Goal: Information Seeking & Learning: Learn about a topic

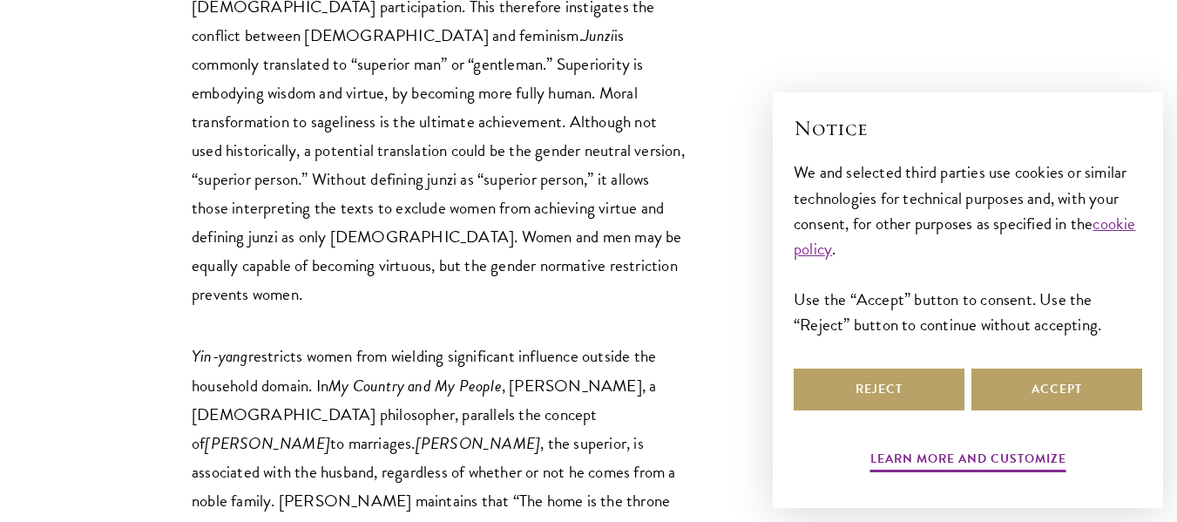
scroll to position [3565, 0]
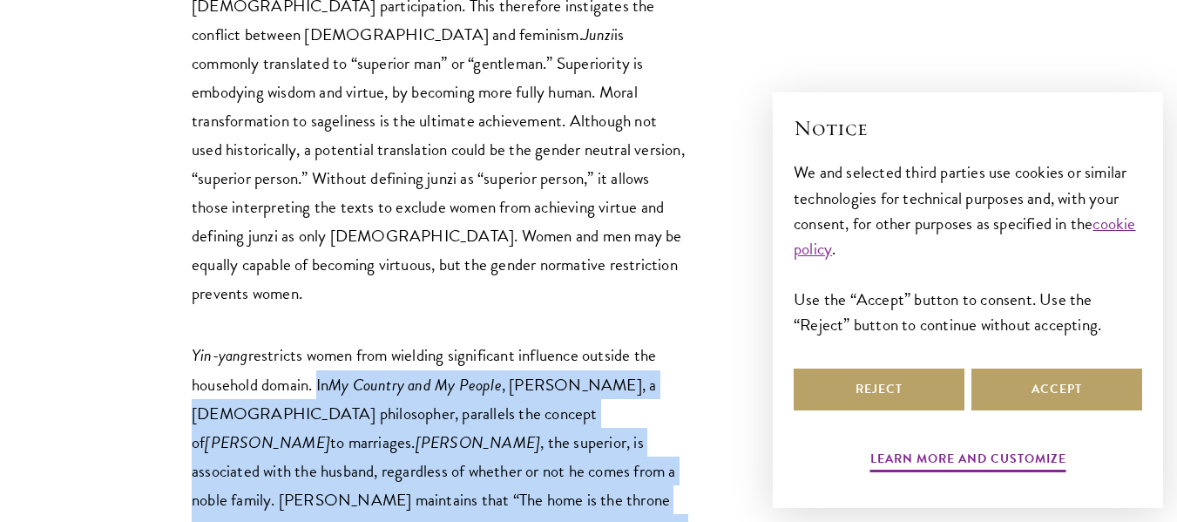
drag, startPoint x: 315, startPoint y: 44, endPoint x: 702, endPoint y: 441, distance: 553.9
copy p "In My Country and My People , [PERSON_NAME], a [DEMOGRAPHIC_DATA] philosopher, …"
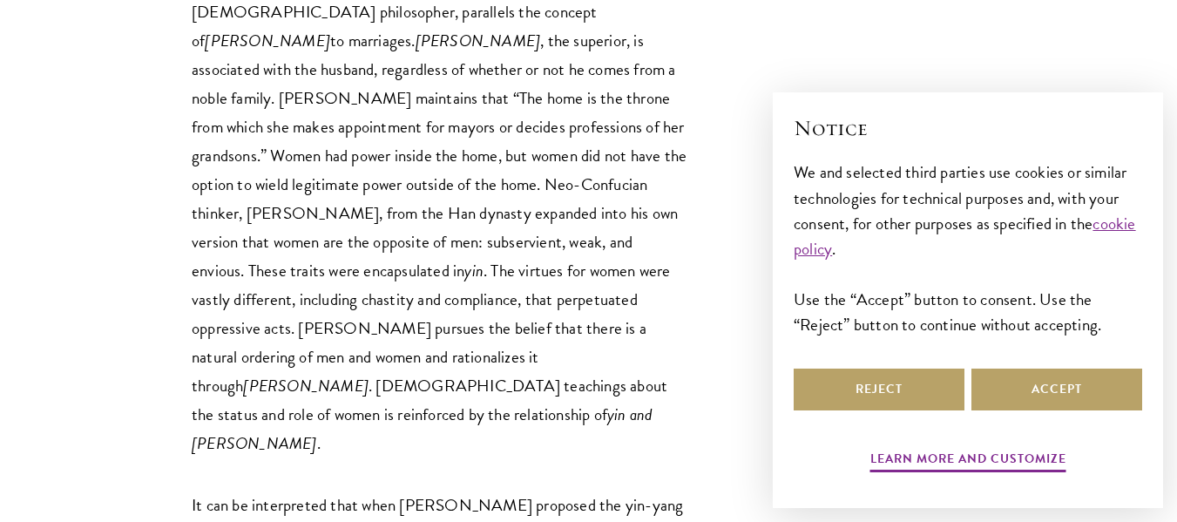
scroll to position [3968, 0]
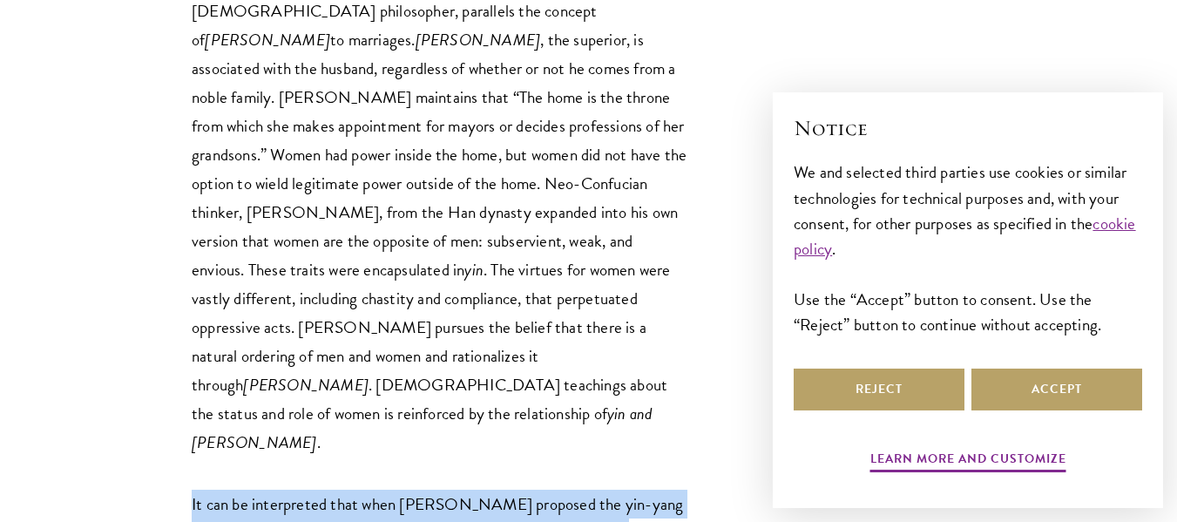
drag, startPoint x: 192, startPoint y: 107, endPoint x: 565, endPoint y: 492, distance: 536.6
copy p "It can be interpreted that when [PERSON_NAME] proposed the yin-yang marriage co…"
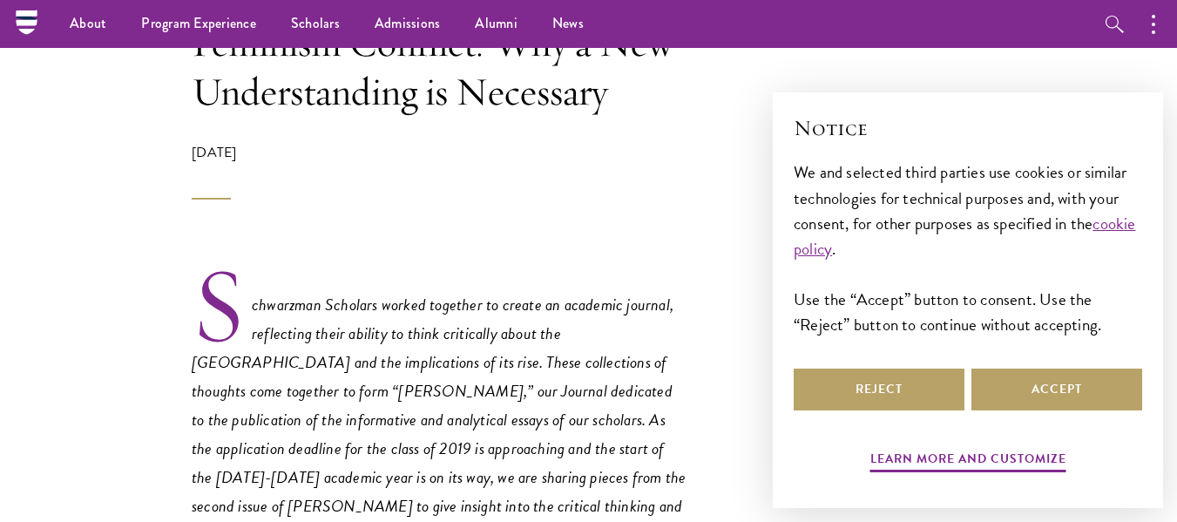
scroll to position [0, 0]
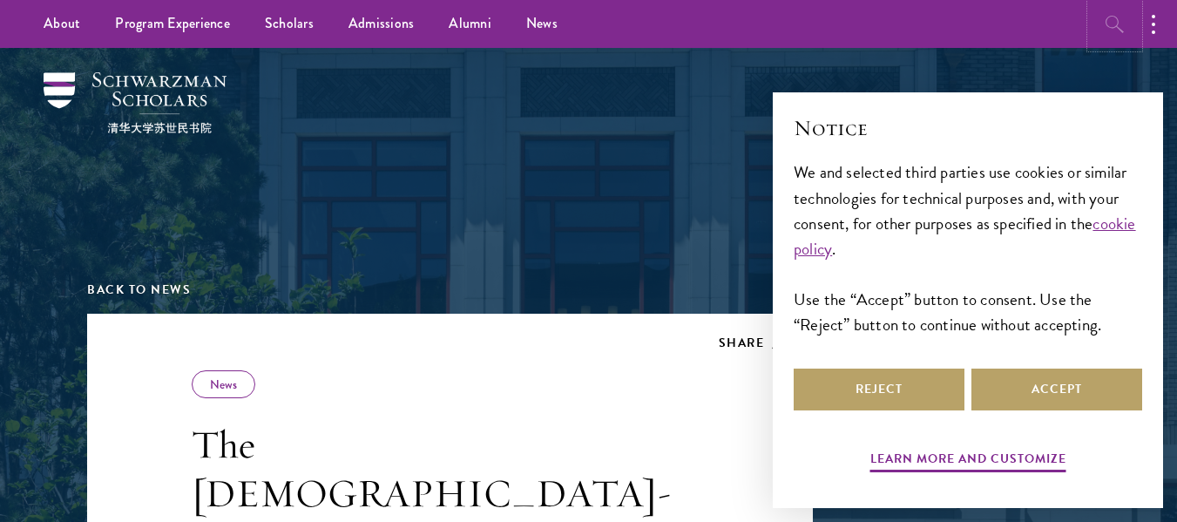
click at [1114, 23] on icon "button" at bounding box center [1115, 24] width 21 height 21
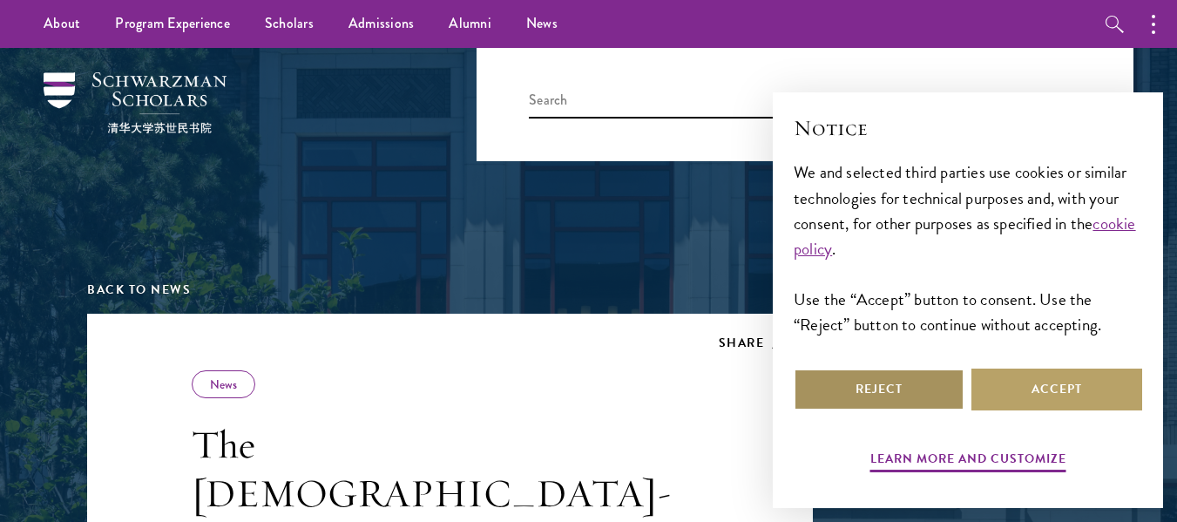
click at [904, 389] on button "Reject" at bounding box center [879, 390] width 171 height 42
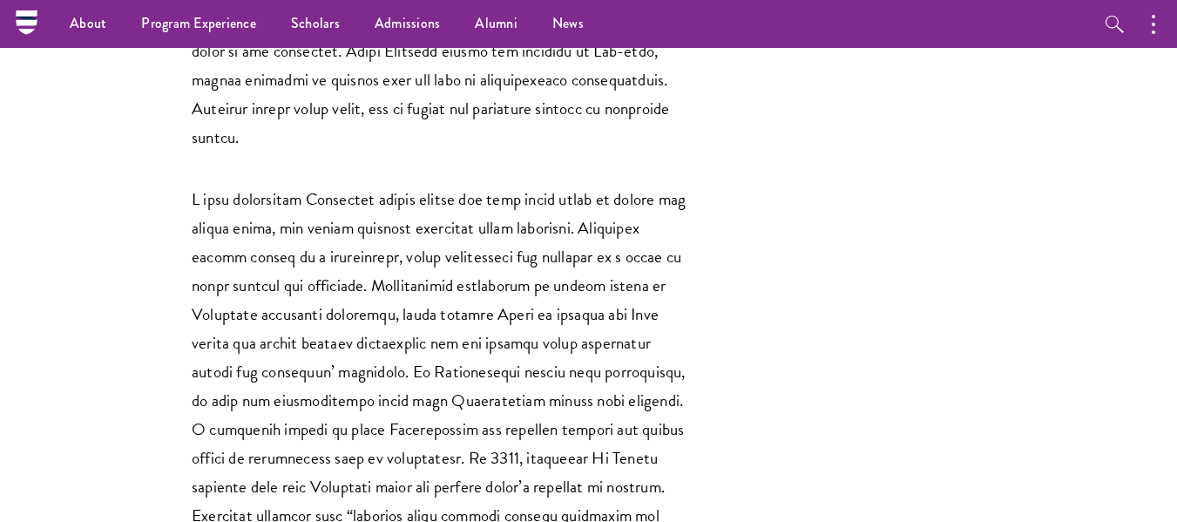
scroll to position [7486, 0]
